Goal: Navigation & Orientation: Find specific page/section

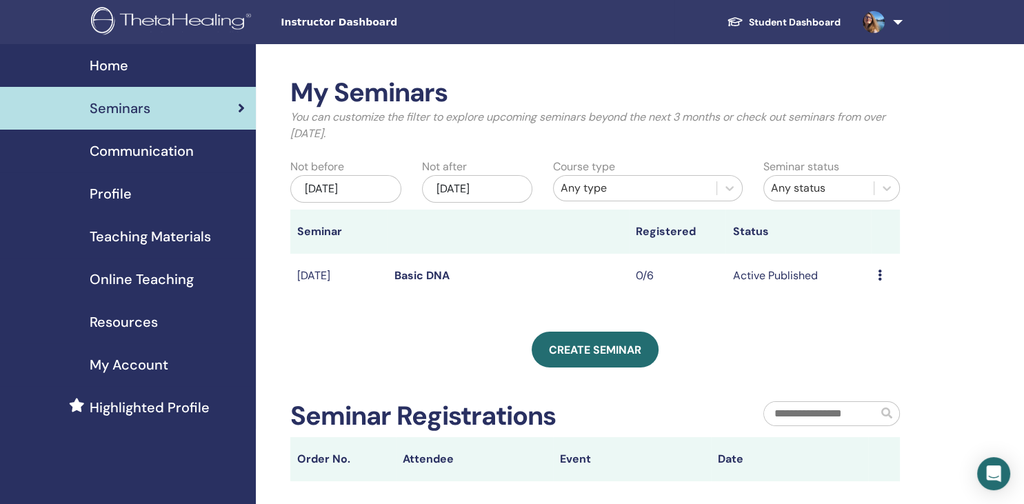
click at [101, 77] on link "Home" at bounding box center [128, 65] width 256 height 43
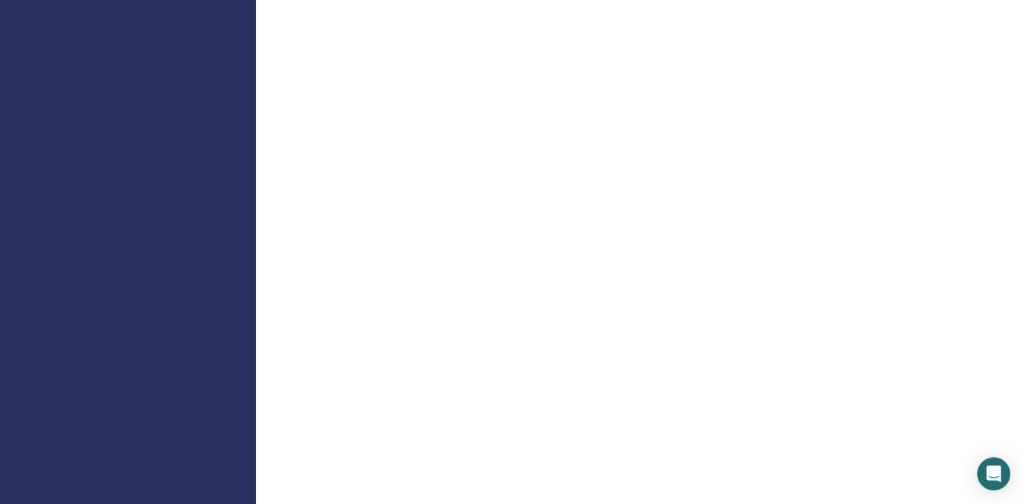
scroll to position [959, 0]
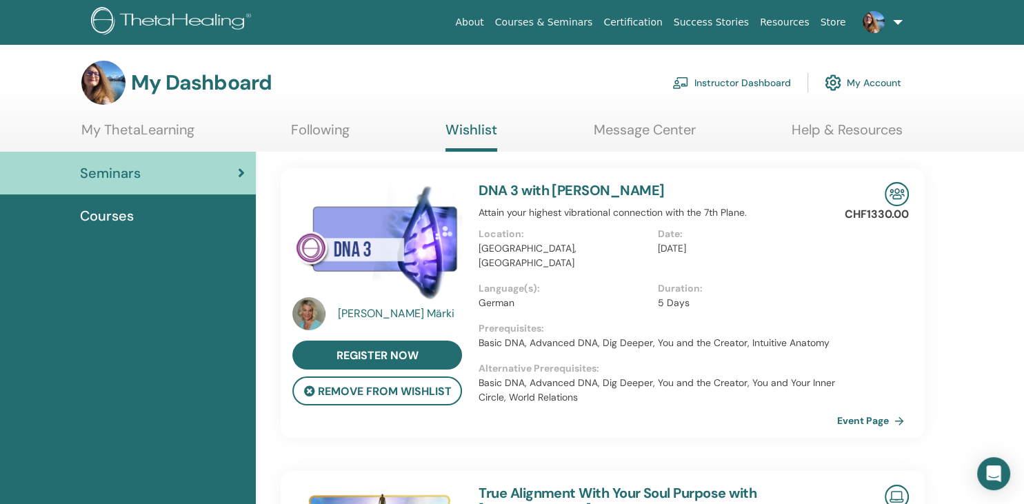
click at [750, 82] on link "Instructor Dashboard" at bounding box center [732, 83] width 119 height 30
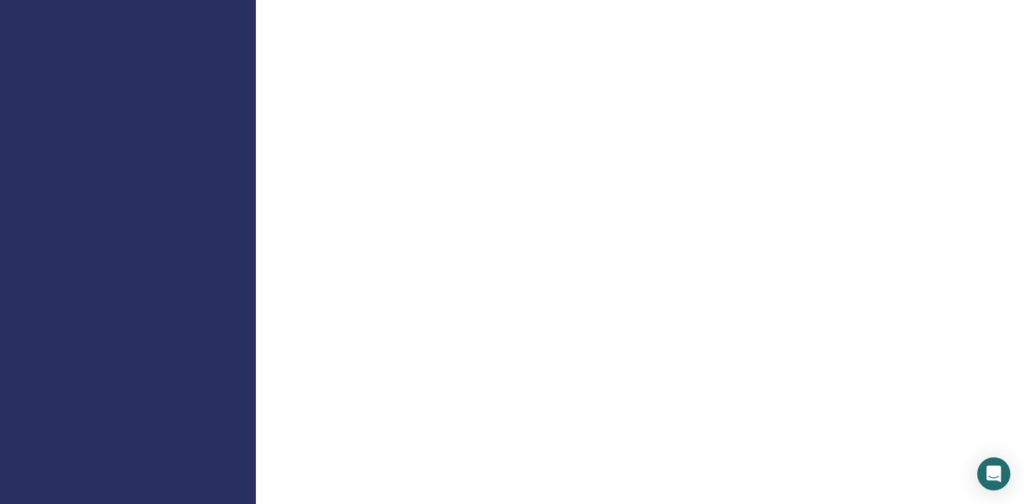
scroll to position [959, 0]
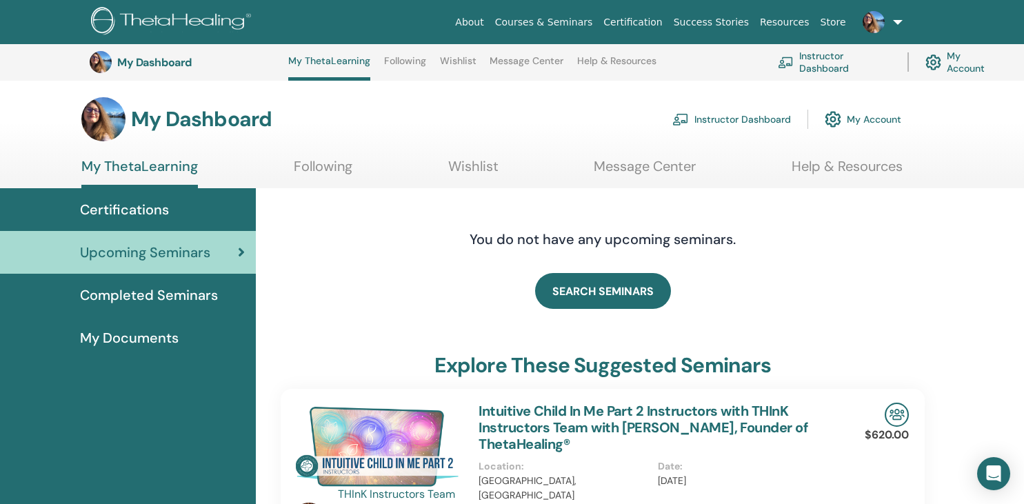
scroll to position [510, 0]
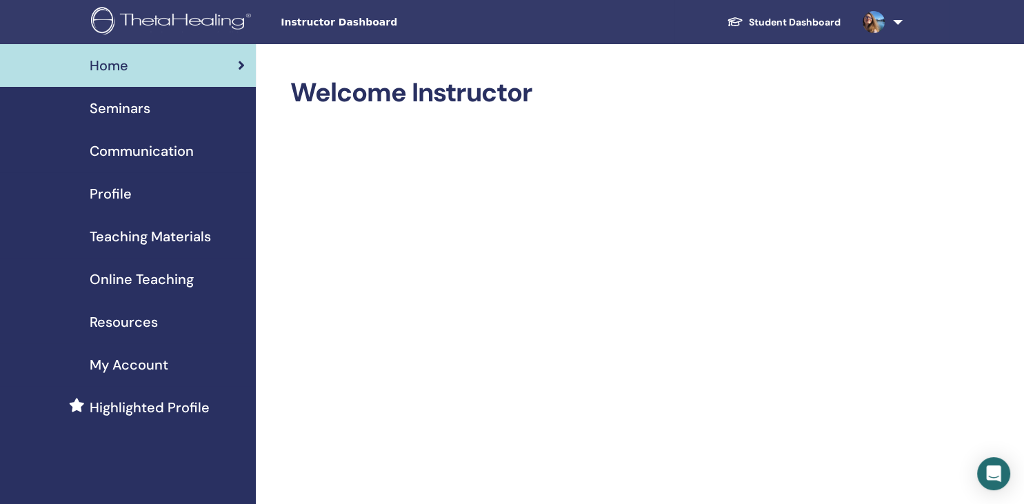
click at [894, 21] on link at bounding box center [880, 22] width 57 height 44
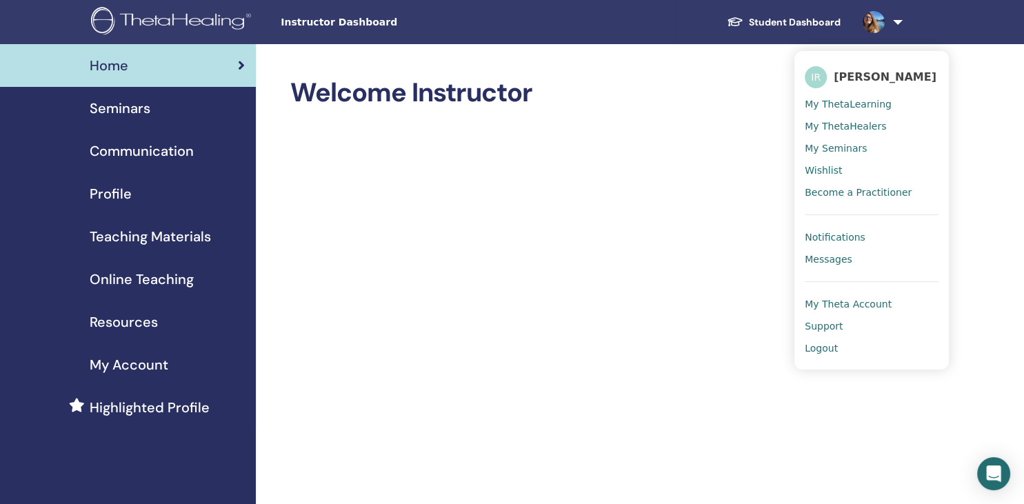
click at [894, 21] on link at bounding box center [880, 22] width 57 height 44
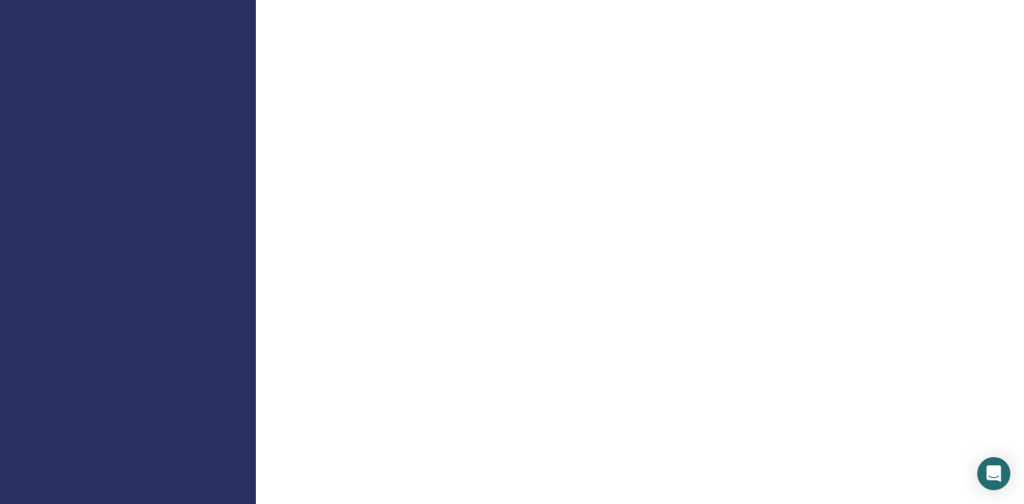
scroll to position [959, 0]
